Goal: Task Accomplishment & Management: Manage account settings

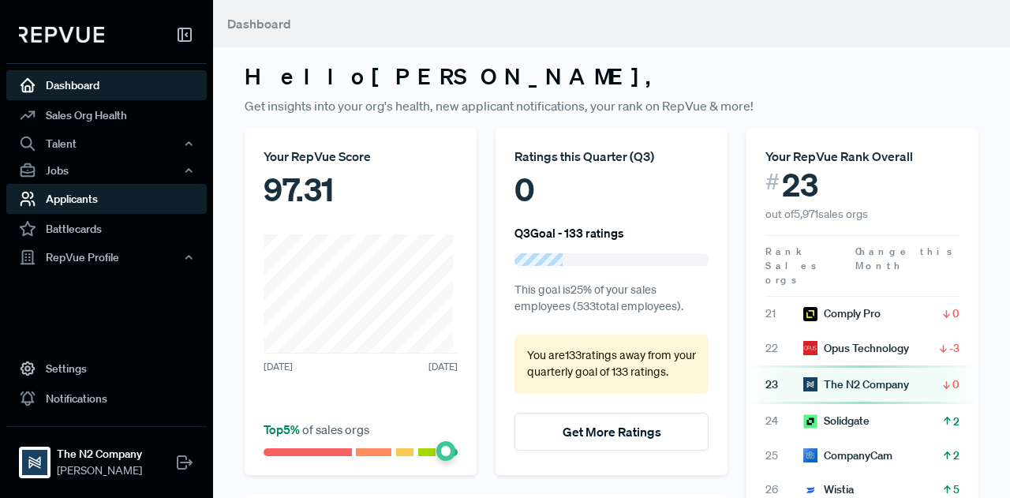
click at [131, 200] on link "Applicants" at bounding box center [106, 199] width 200 height 30
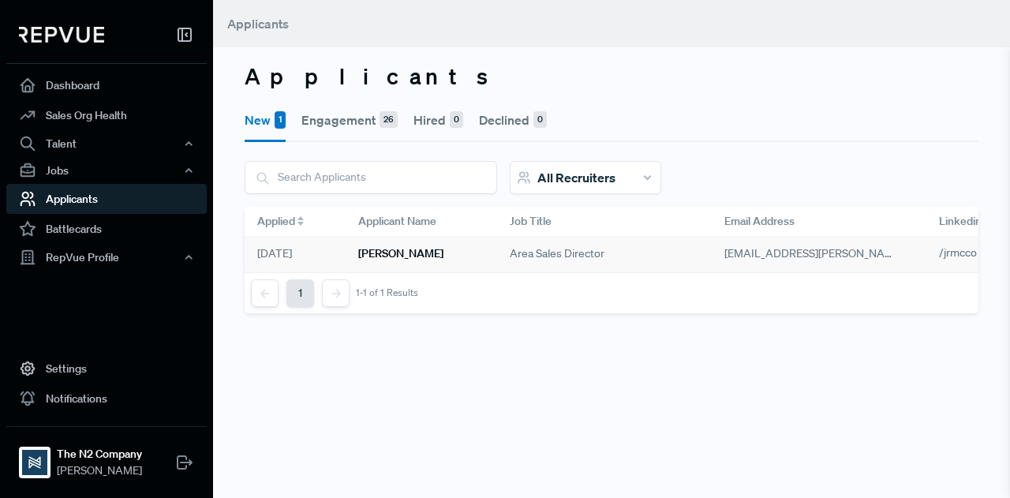
click at [410, 249] on h6 "[PERSON_NAME]" at bounding box center [400, 253] width 85 height 13
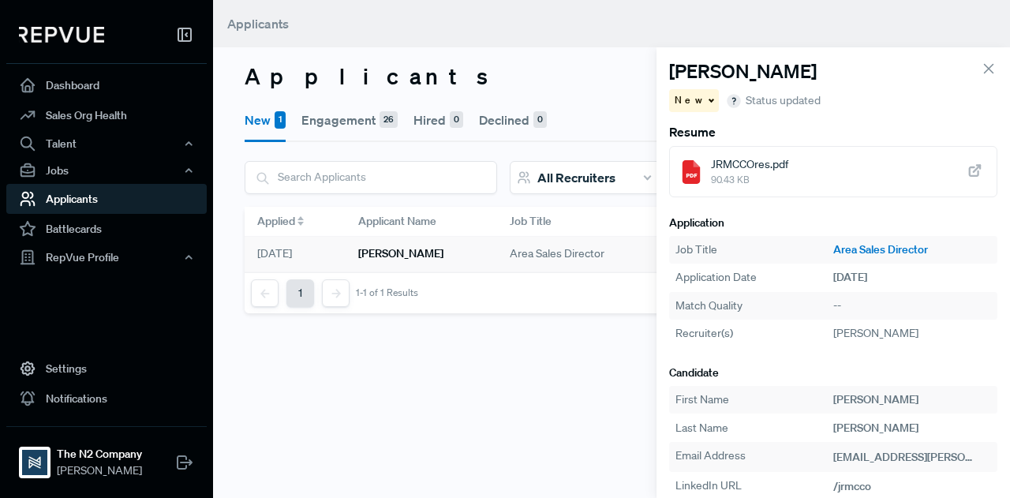
click at [749, 164] on span "JRMCCOres.pdf" at bounding box center [749, 164] width 77 height 17
click at [77, 165] on div "Jobs" at bounding box center [106, 170] width 200 height 27
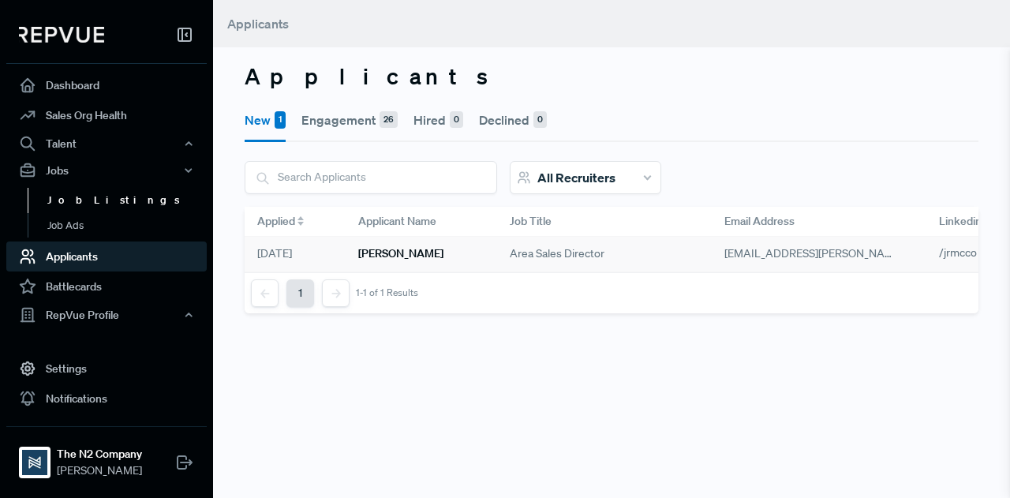
click at [110, 197] on link "Job Listings" at bounding box center [128, 200] width 200 height 25
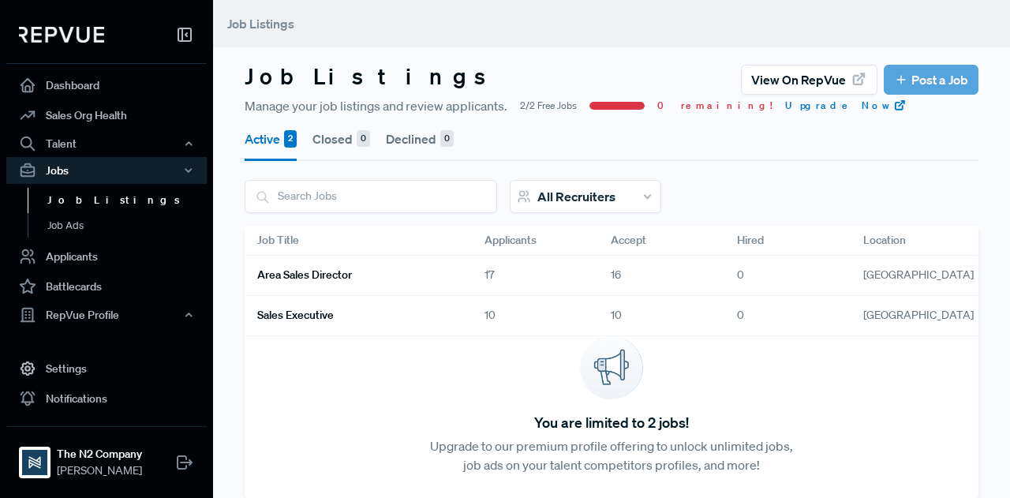
click at [298, 275] on h6 "Area Sales Director" at bounding box center [304, 274] width 95 height 13
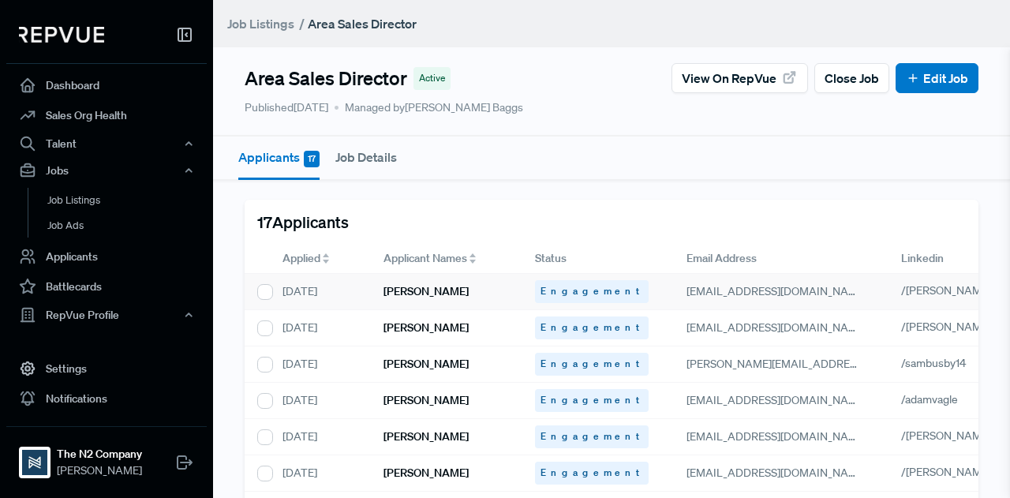
click at [416, 294] on h6 "[PERSON_NAME]" at bounding box center [426, 291] width 85 height 13
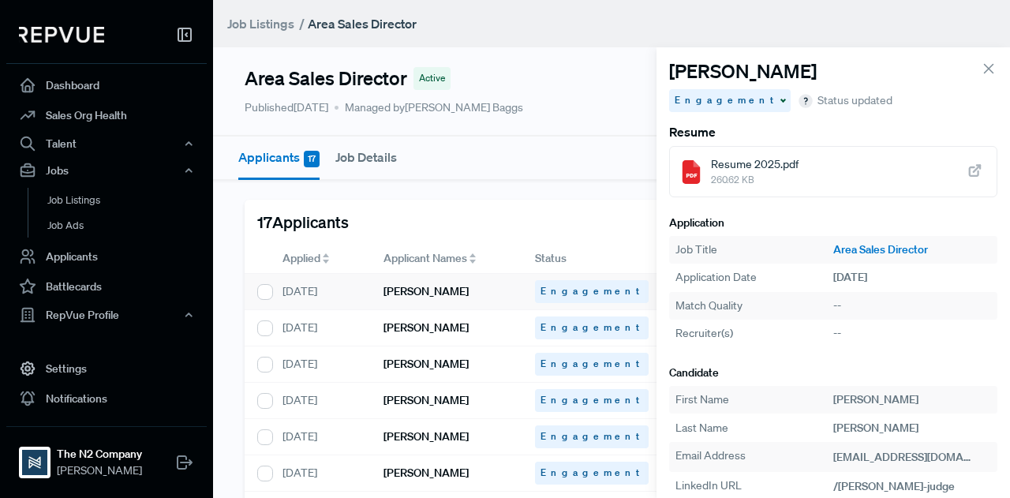
click at [358, 137] on button "Job Details" at bounding box center [366, 157] width 62 height 41
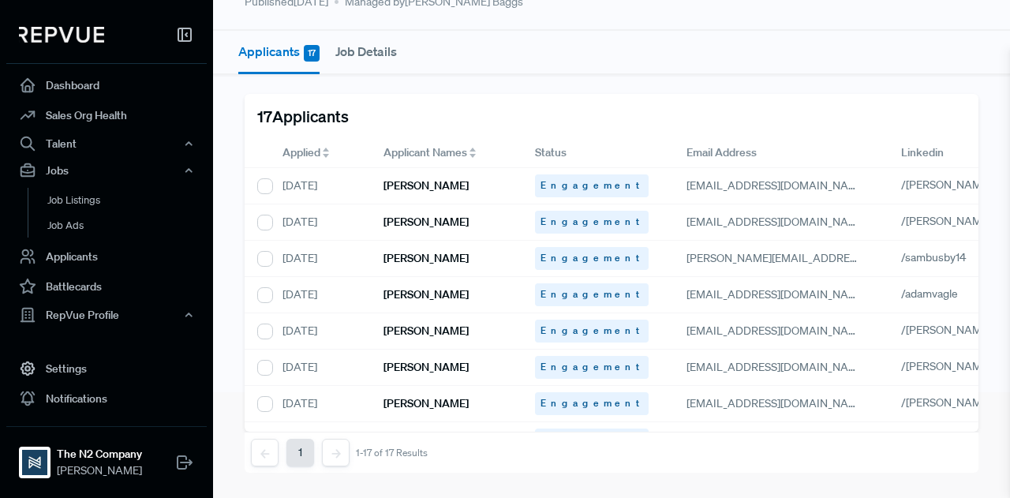
scroll to position [117, 0]
click at [78, 247] on link "Applicants" at bounding box center [106, 256] width 200 height 30
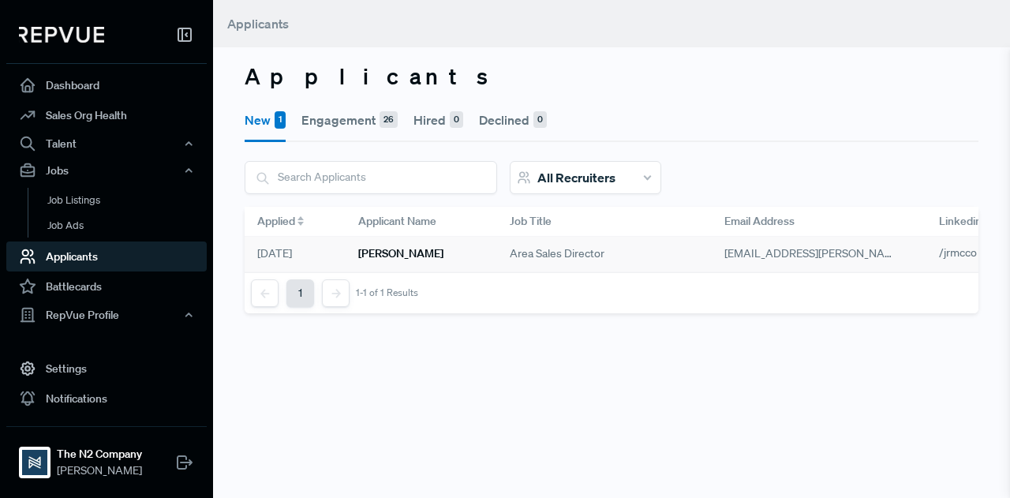
click at [391, 258] on h6 "[PERSON_NAME]" at bounding box center [400, 253] width 85 height 13
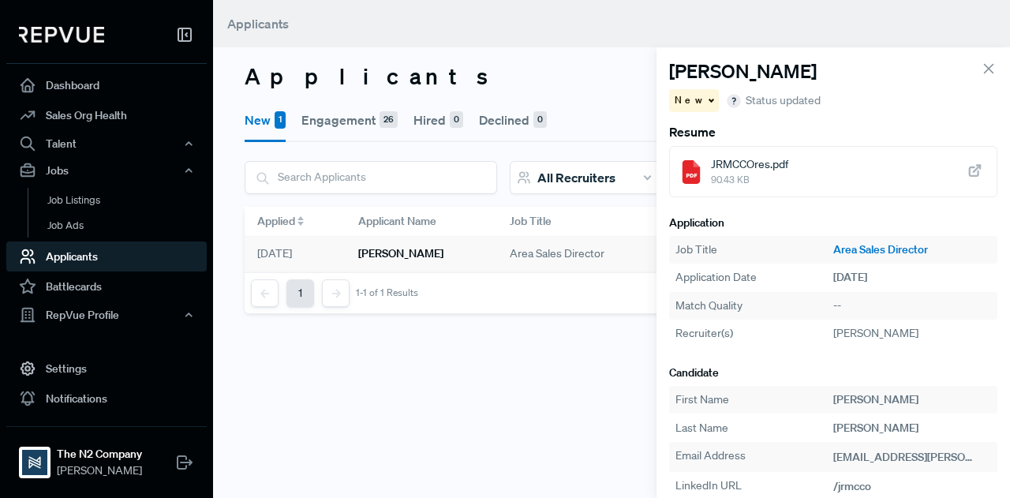
click at [706, 100] on span at bounding box center [710, 100] width 8 height 2
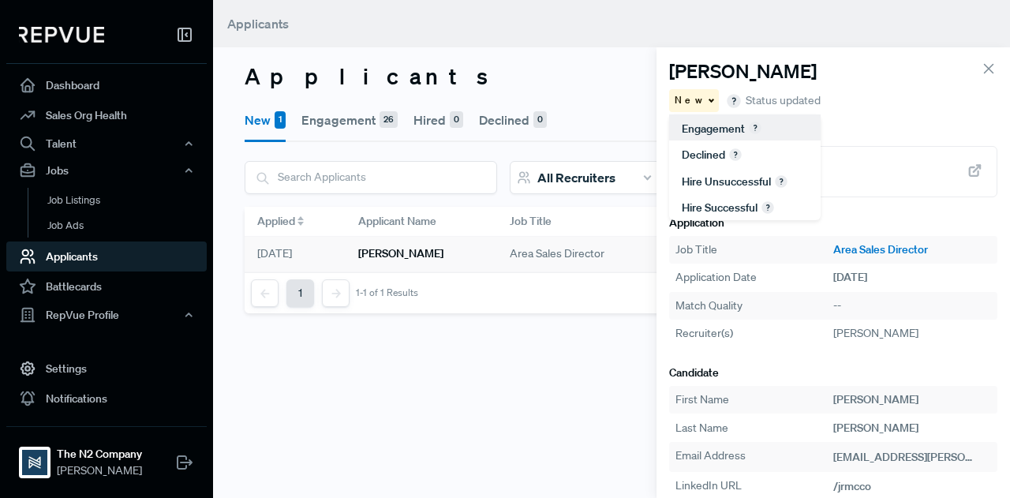
click at [709, 129] on span "Engagement" at bounding box center [713, 129] width 63 height 14
